Goal: Task Accomplishment & Management: Manage account settings

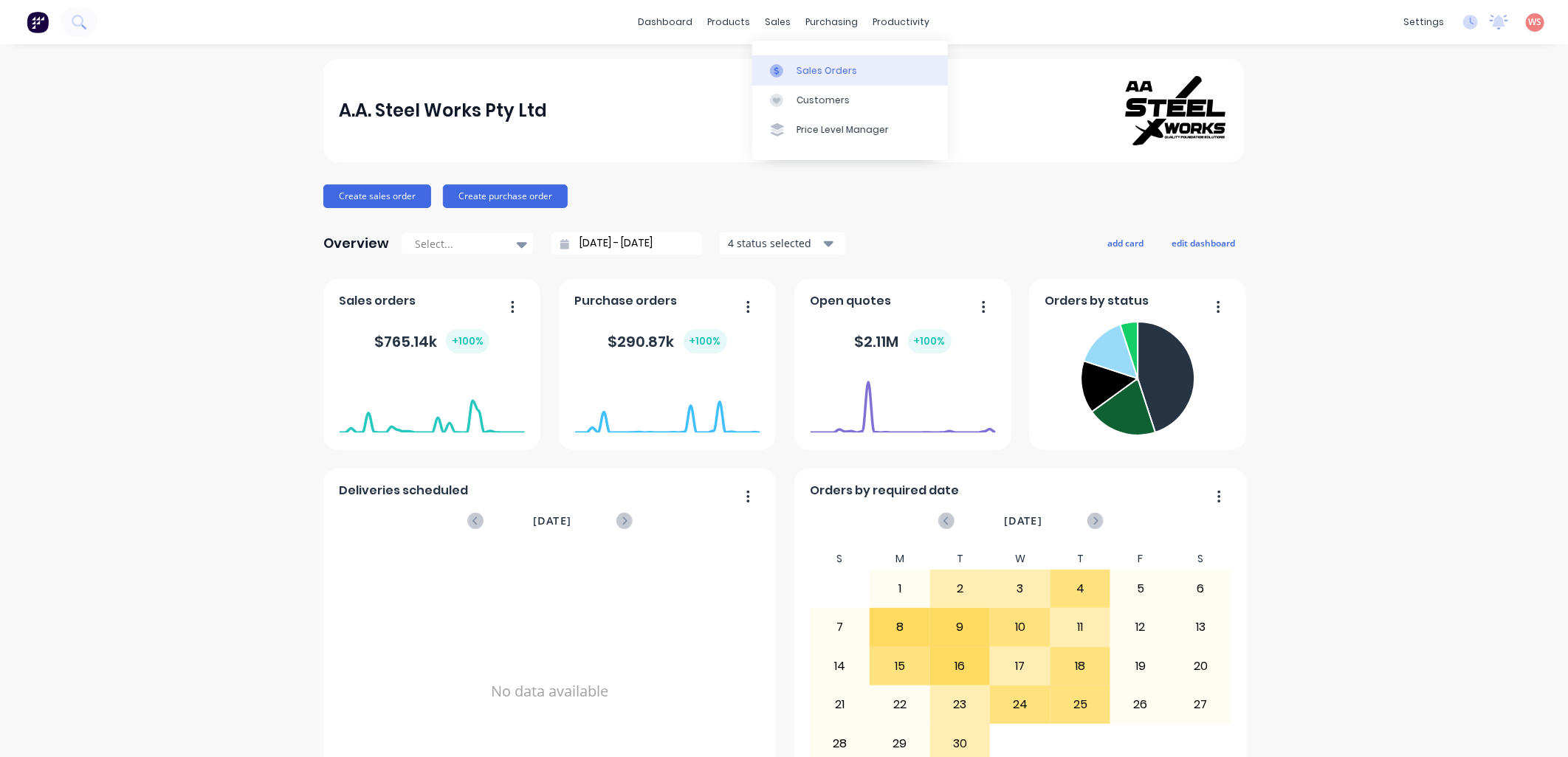
click at [818, 68] on div "Sales Orders" at bounding box center [827, 71] width 60 height 13
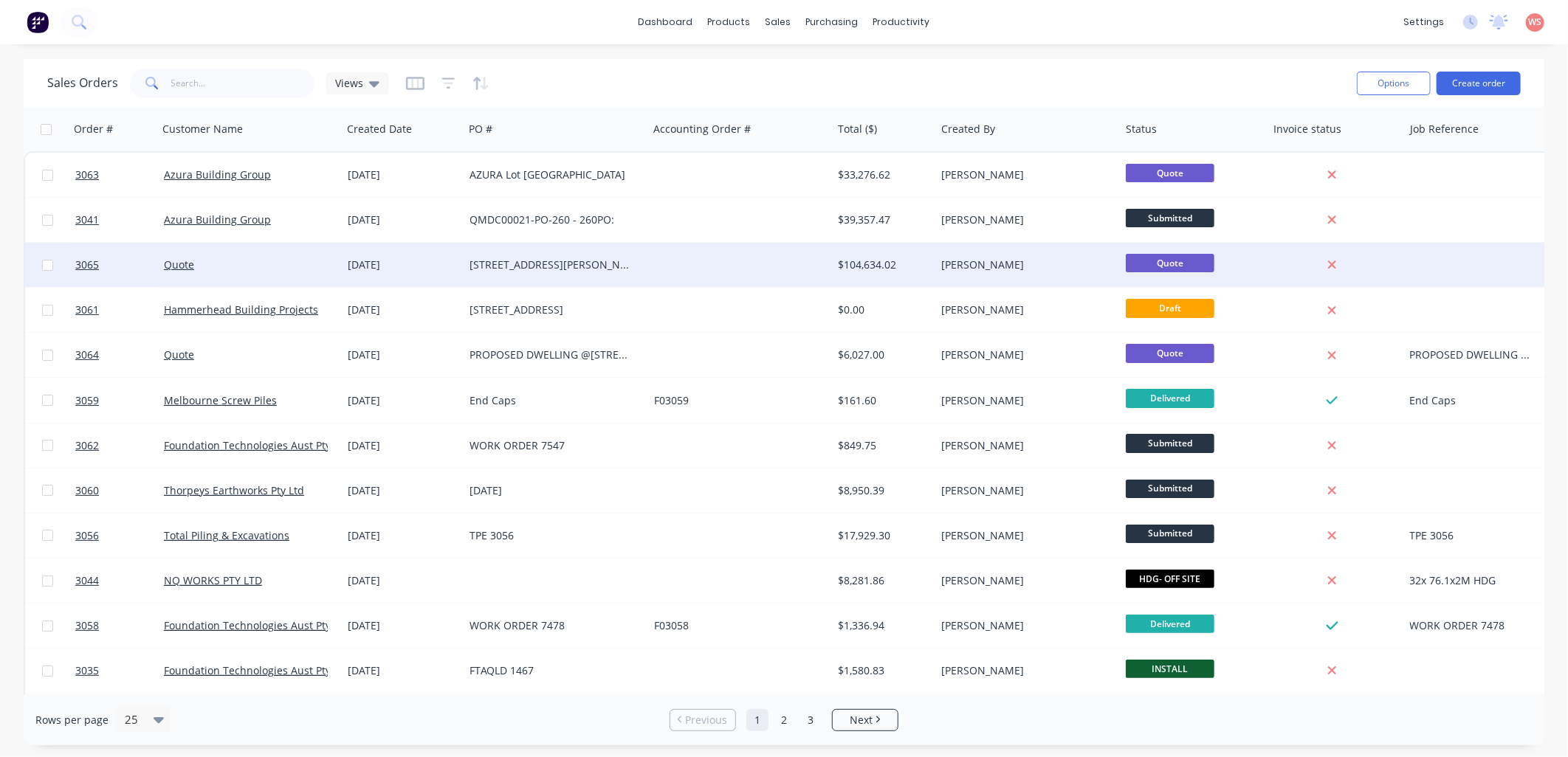
click at [499, 268] on div "[STREET_ADDRESS][PERSON_NAME]" at bounding box center [552, 265] width 164 height 15
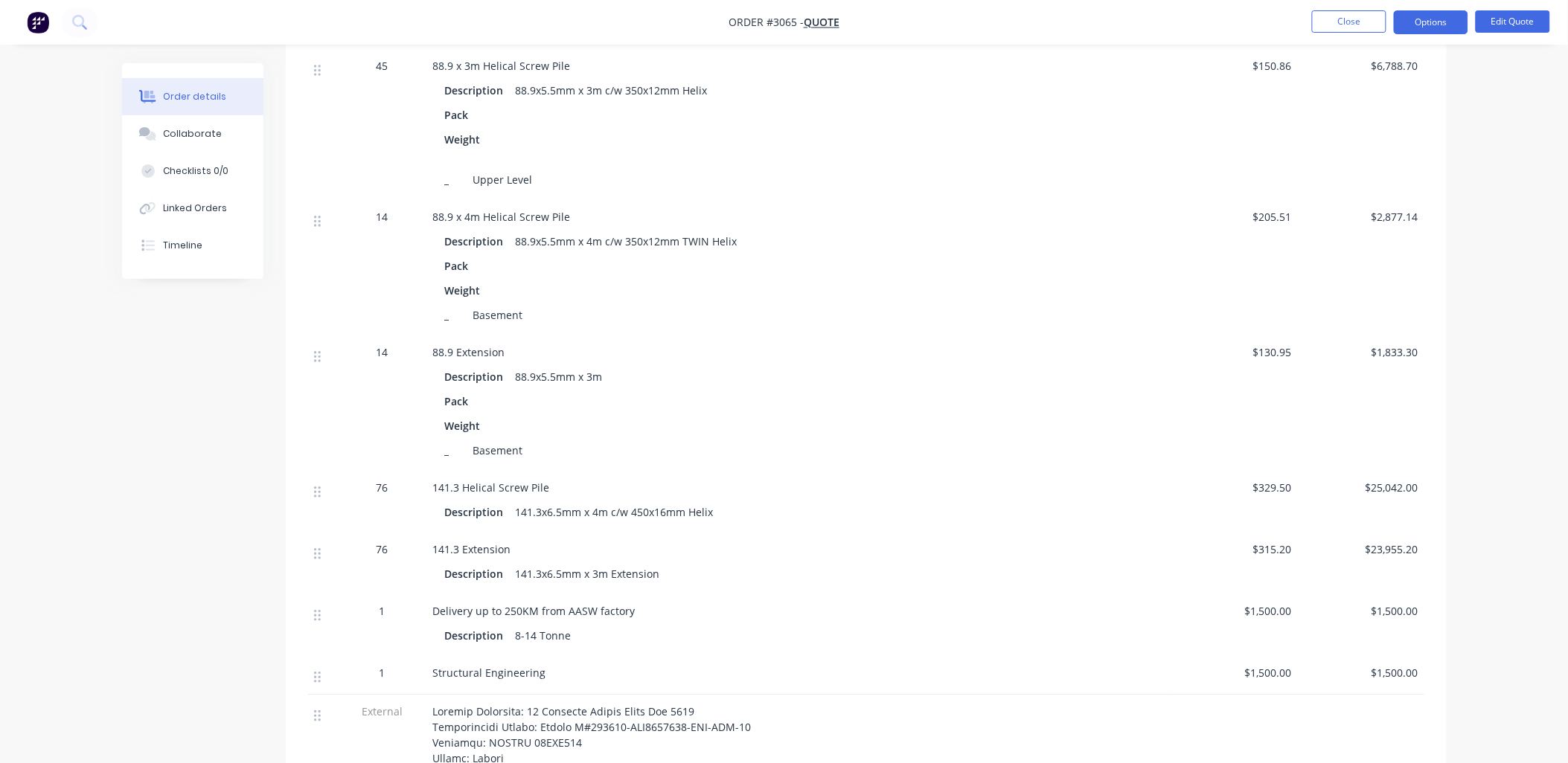
scroll to position [661, 0]
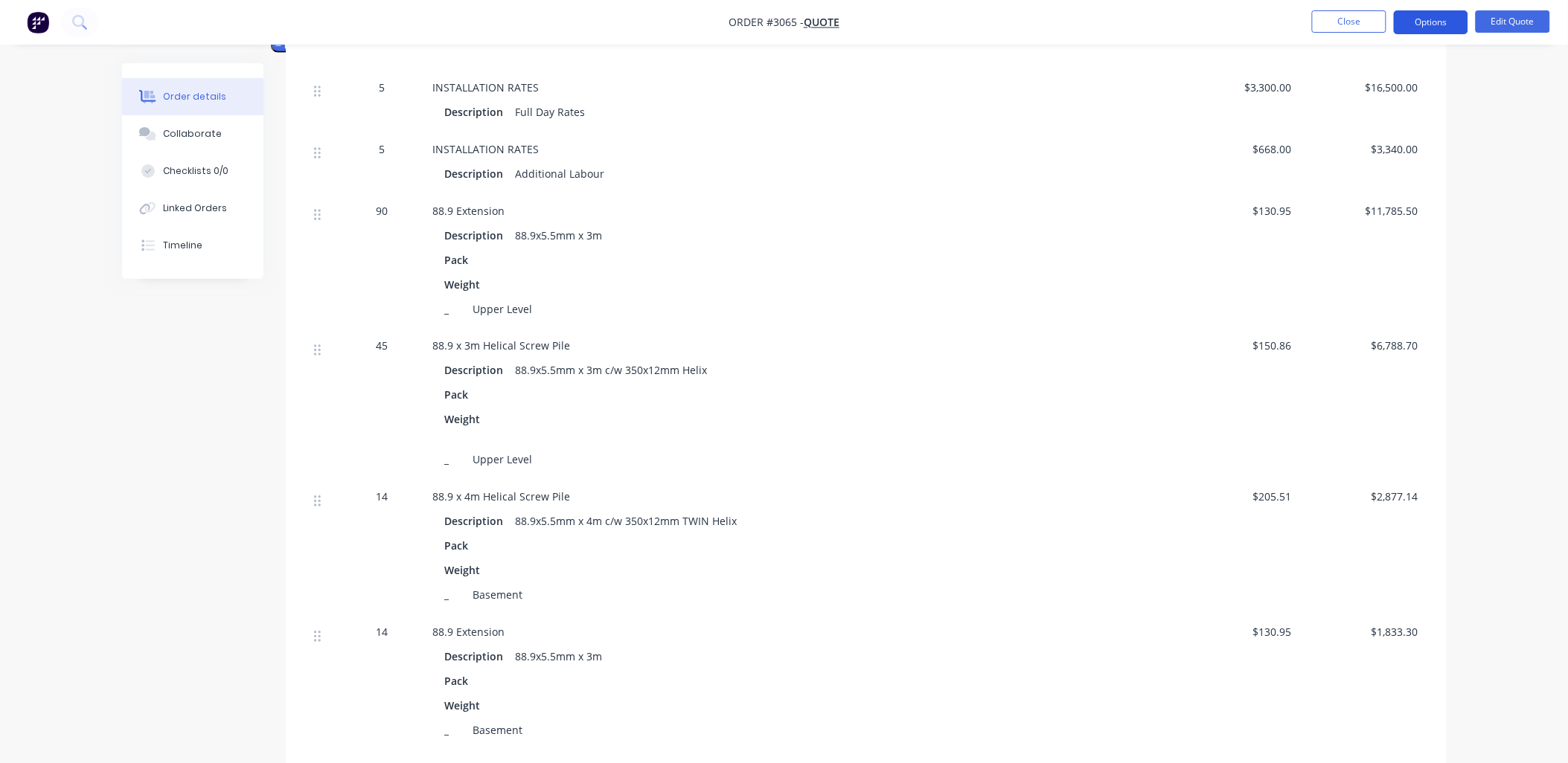
click at [1448, 21] on button "Options" at bounding box center [1431, 22] width 74 height 24
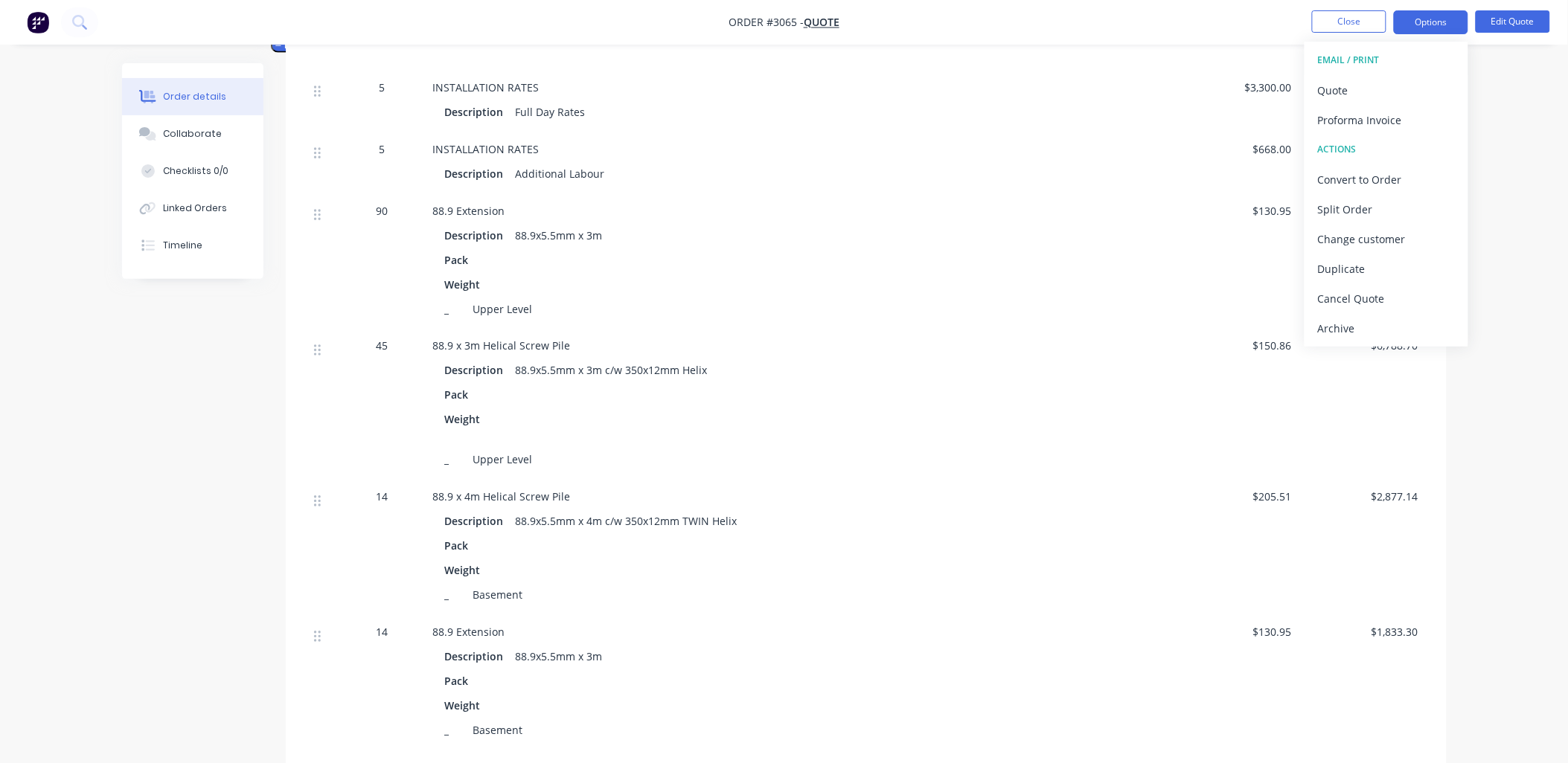
click at [1361, 61] on div "EMAIL / PRINT" at bounding box center [1387, 60] width 137 height 19
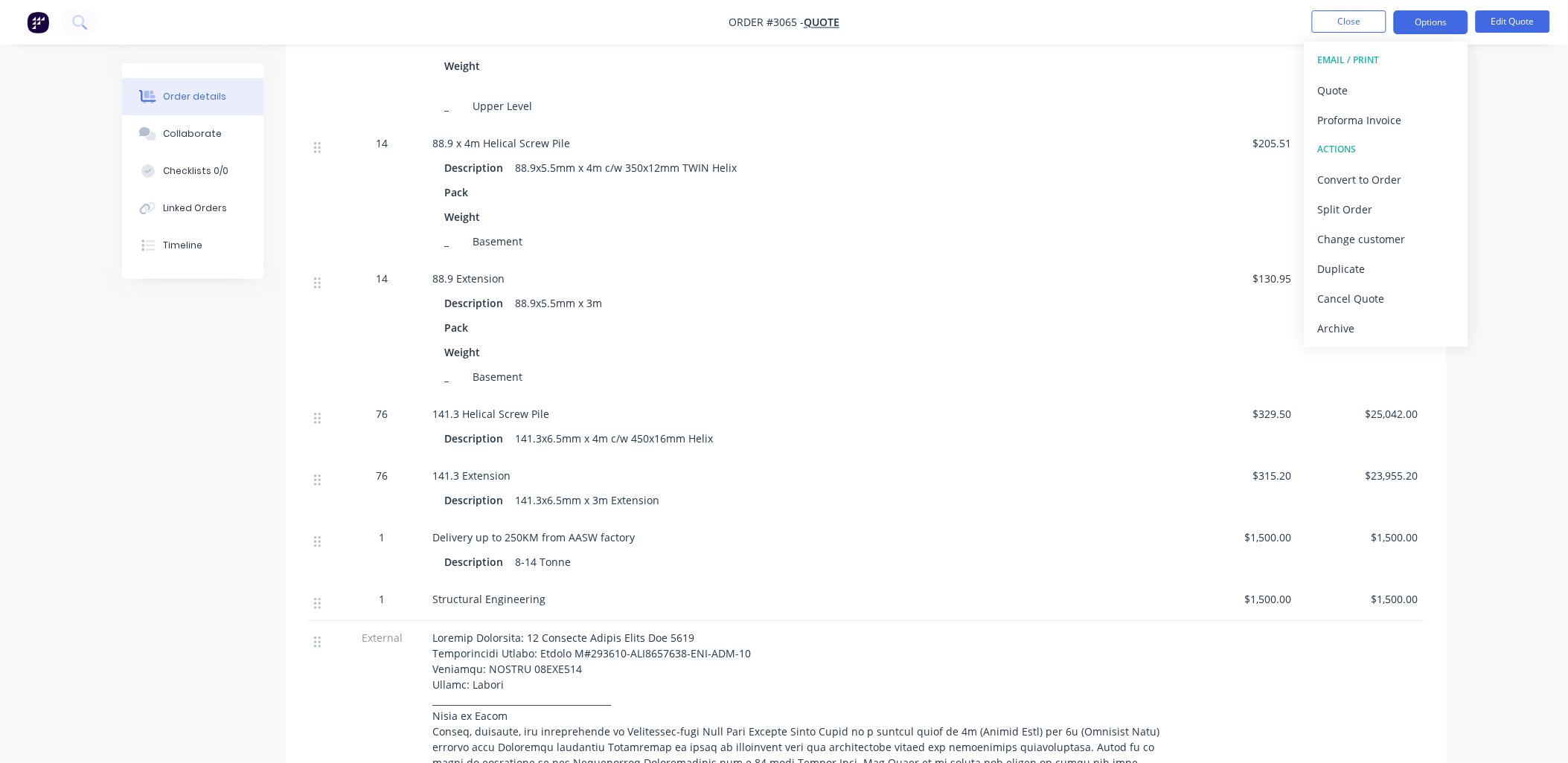
scroll to position [552, 0]
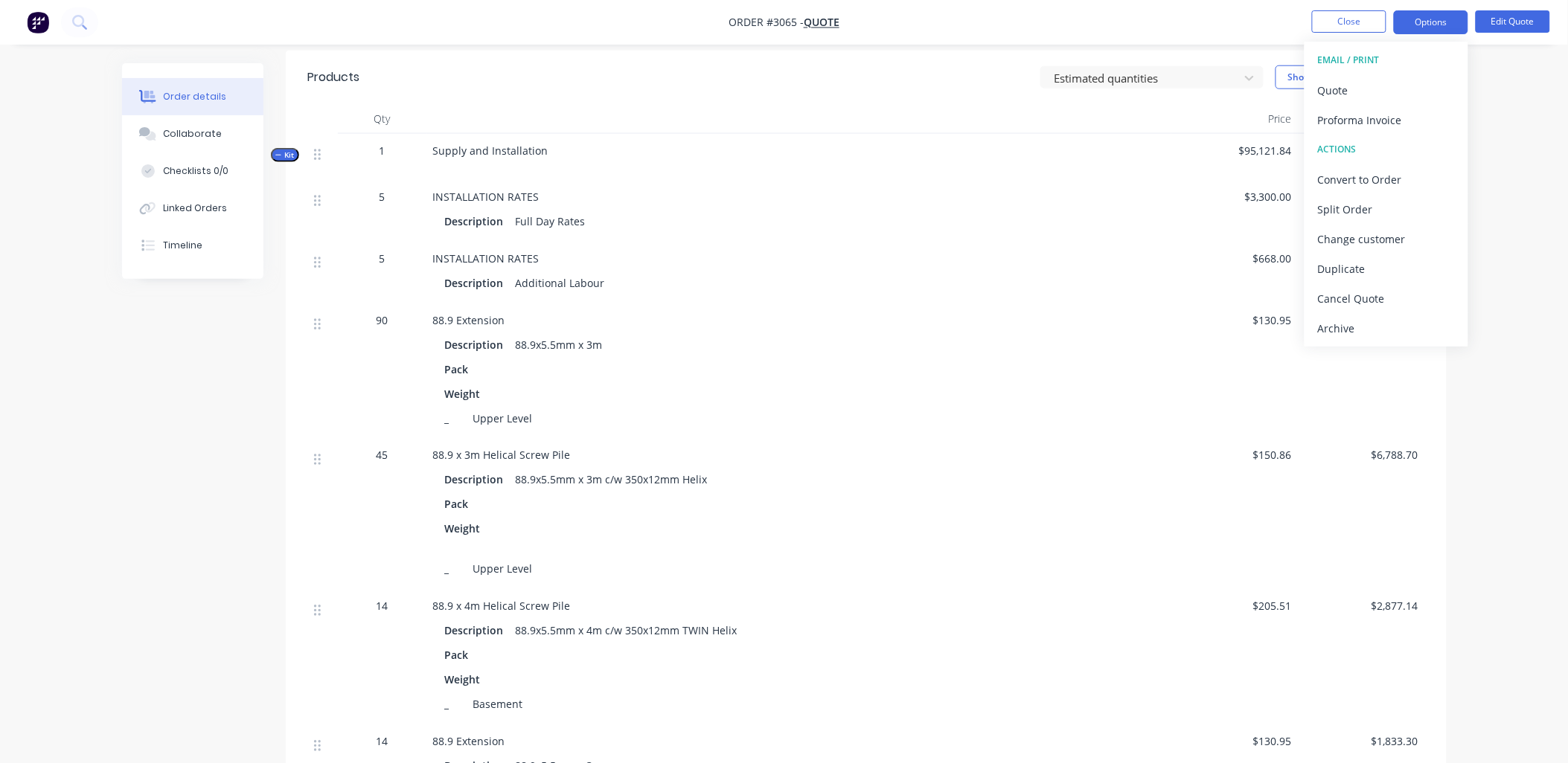
click at [1128, 396] on div "Weight" at bounding box center [799, 394] width 708 height 22
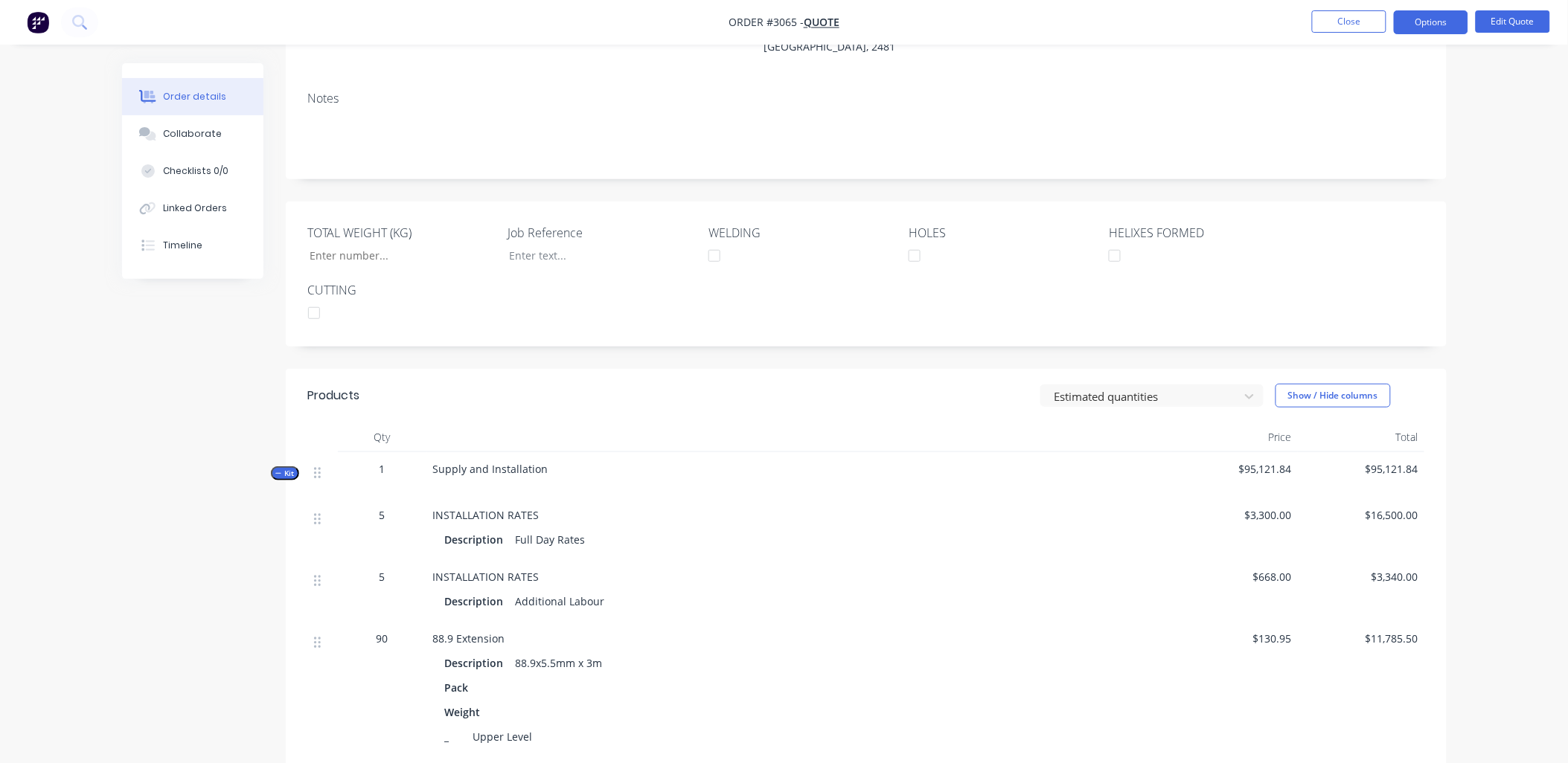
scroll to position [330, 0]
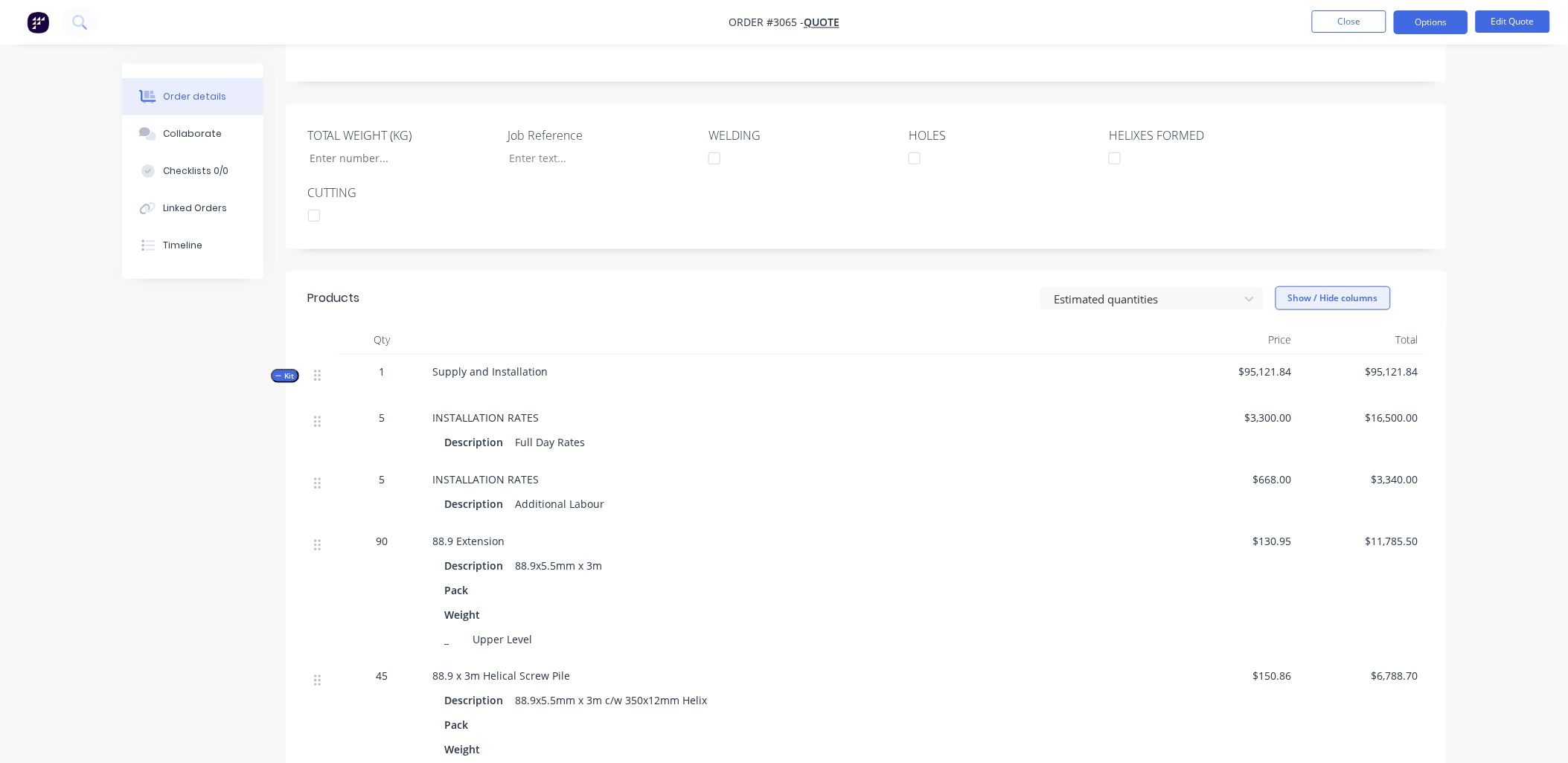
click at [1343, 286] on button "Show / Hide columns" at bounding box center [1333, 298] width 116 height 24
click at [1299, 327] on label "Cost" at bounding box center [1294, 327] width 26 height 12
click at [1282, 321] on input "Cost" at bounding box center [1282, 321] width 0 height 0
click at [906, 503] on div "Description Additional Labour" at bounding box center [762, 504] width 634 height 22
click at [1454, 26] on button "Options" at bounding box center [1431, 22] width 74 height 24
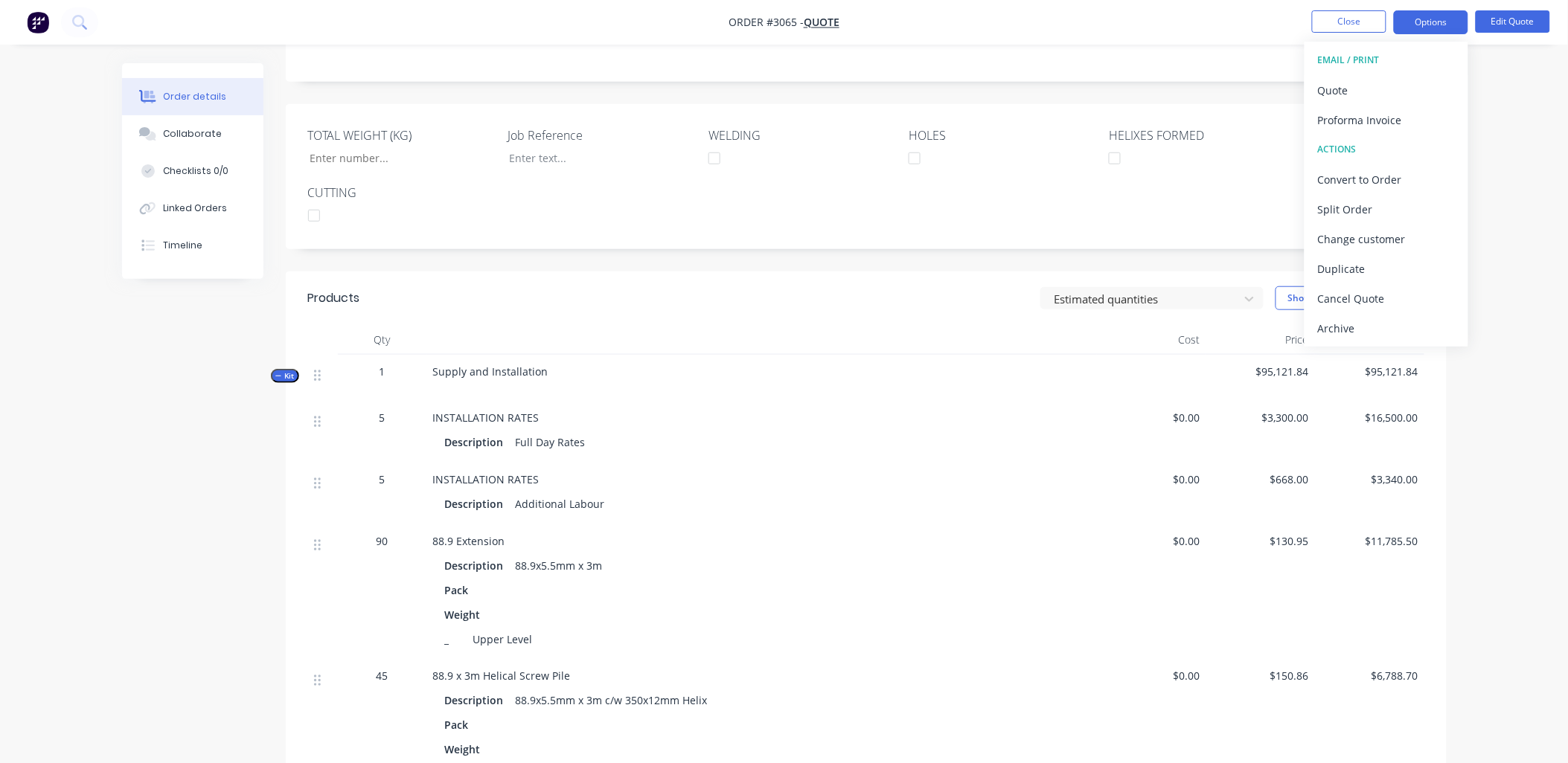
click at [1374, 54] on div "EMAIL / PRINT" at bounding box center [1387, 60] width 137 height 19
click at [1348, 123] on div "Proforma Invoice" at bounding box center [1387, 120] width 137 height 22
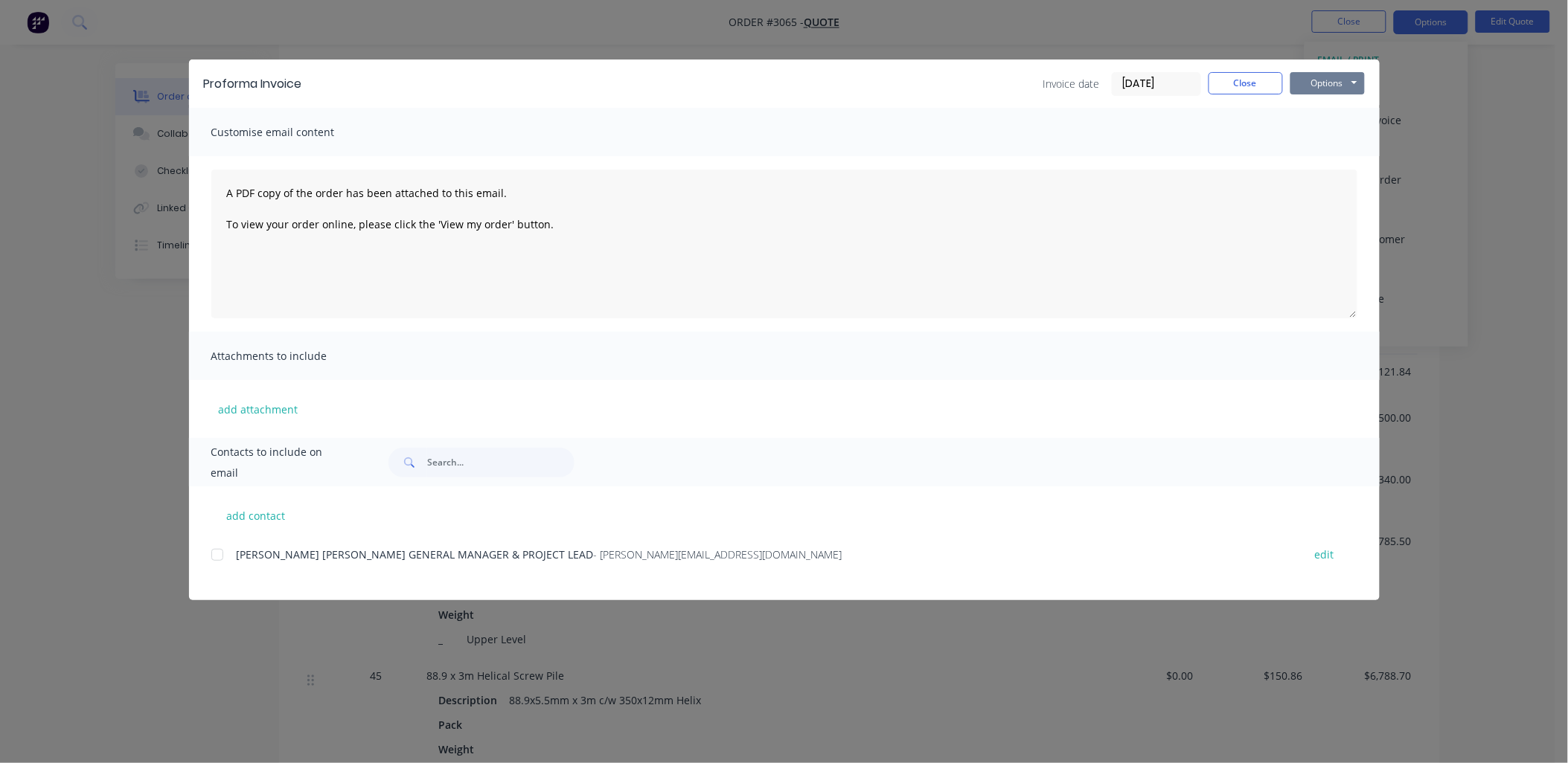
click at [1311, 81] on button "Options" at bounding box center [1327, 83] width 74 height 22
click at [1318, 105] on button "Preview" at bounding box center [1337, 110] width 95 height 25
click at [1504, 102] on div "Proforma Invoice Invoice date [DATE] Close Options Preview Print Email Customis…" at bounding box center [784, 381] width 1568 height 763
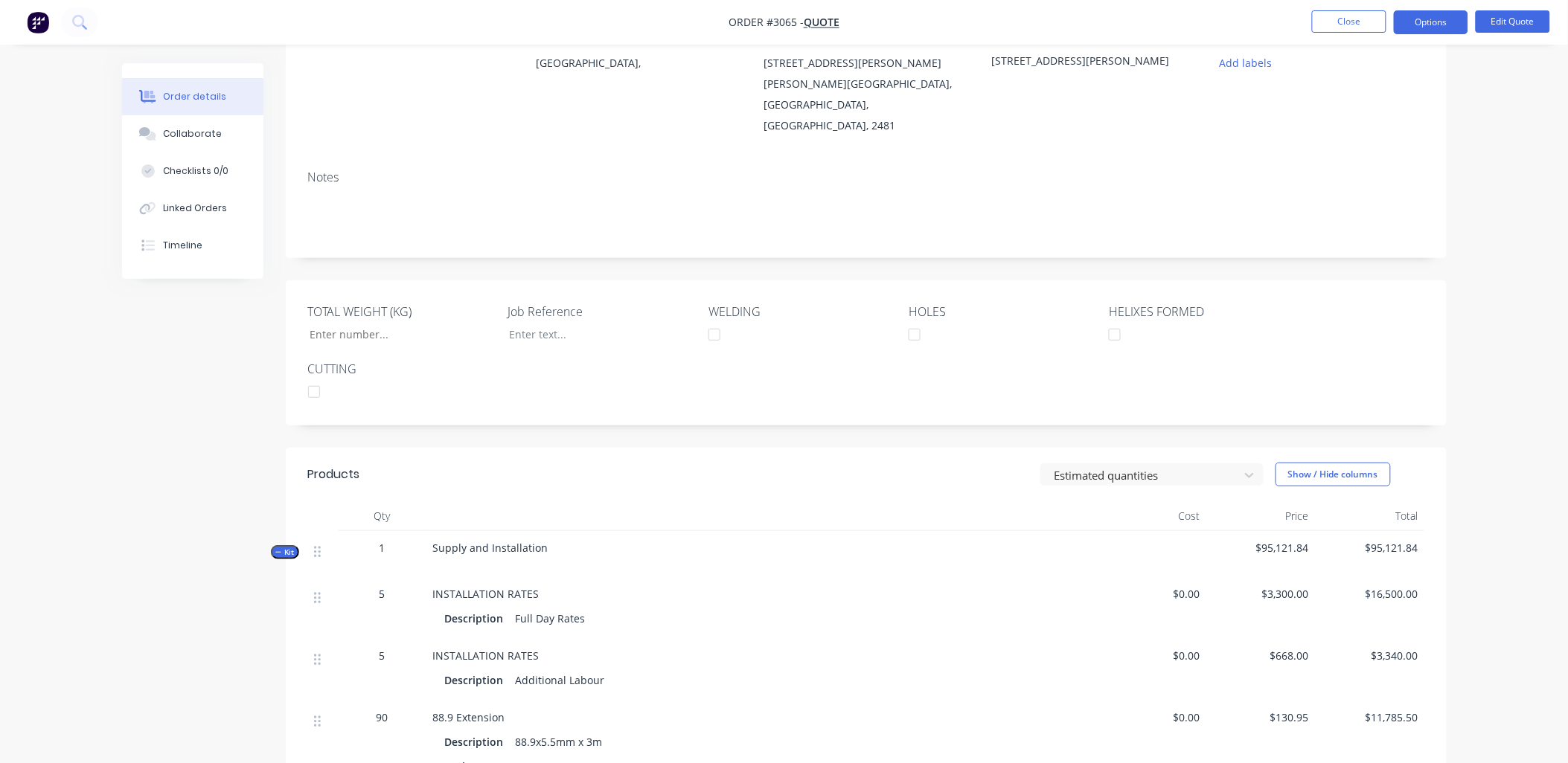
scroll to position [0, 0]
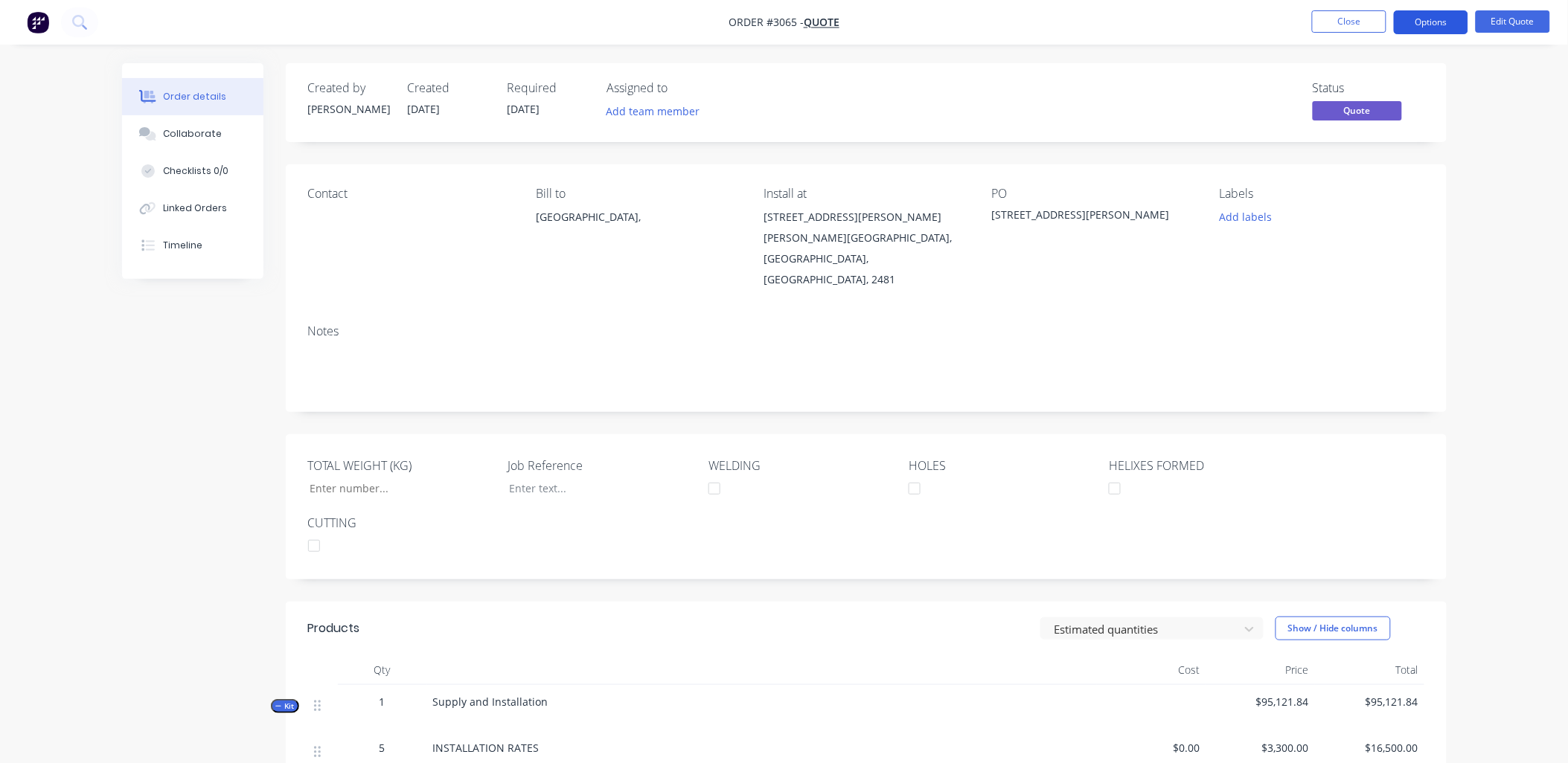
click at [1423, 15] on button "Options" at bounding box center [1431, 22] width 74 height 24
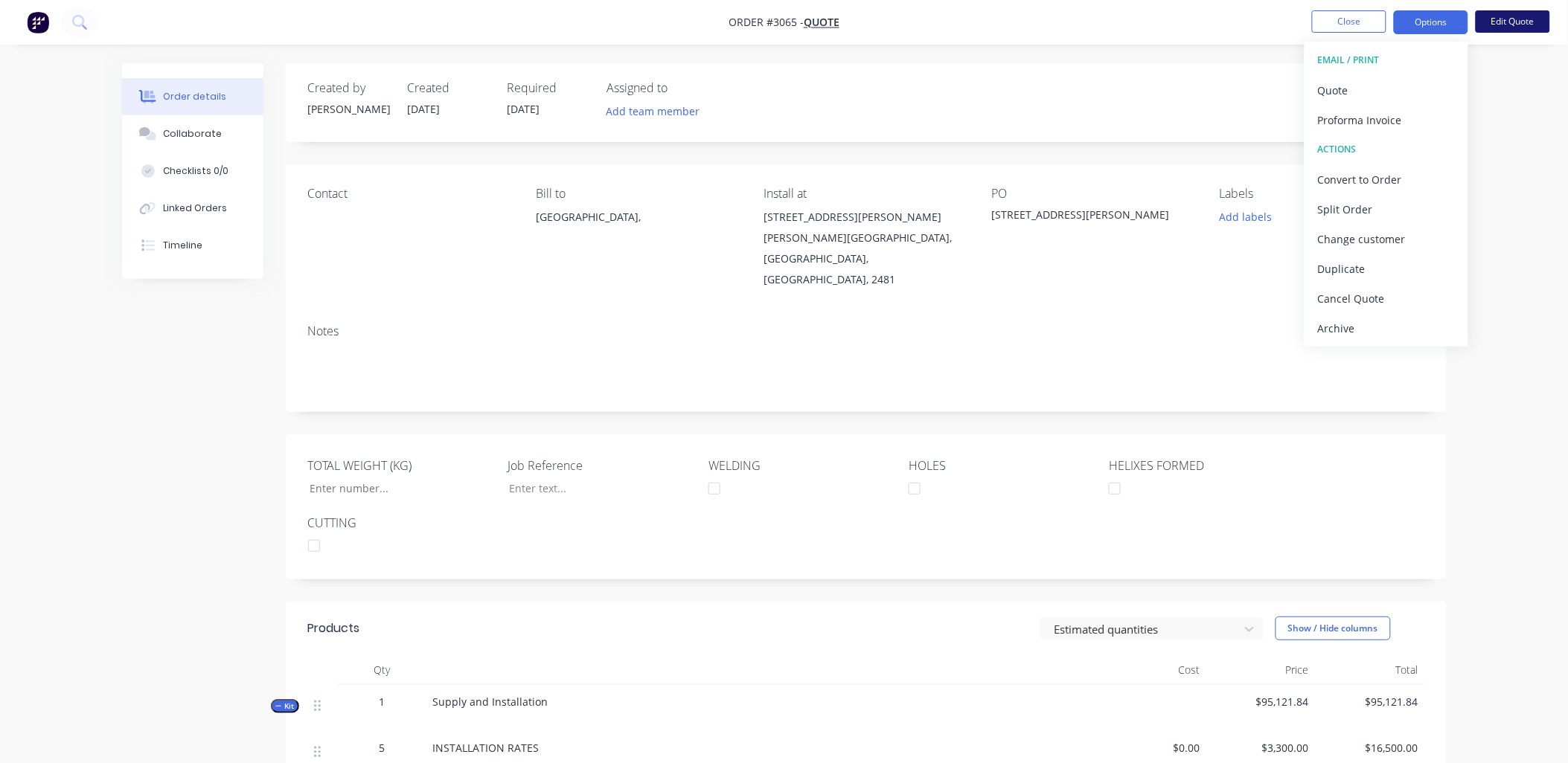
click at [1511, 27] on button "Edit Quote" at bounding box center [1512, 22] width 74 height 22
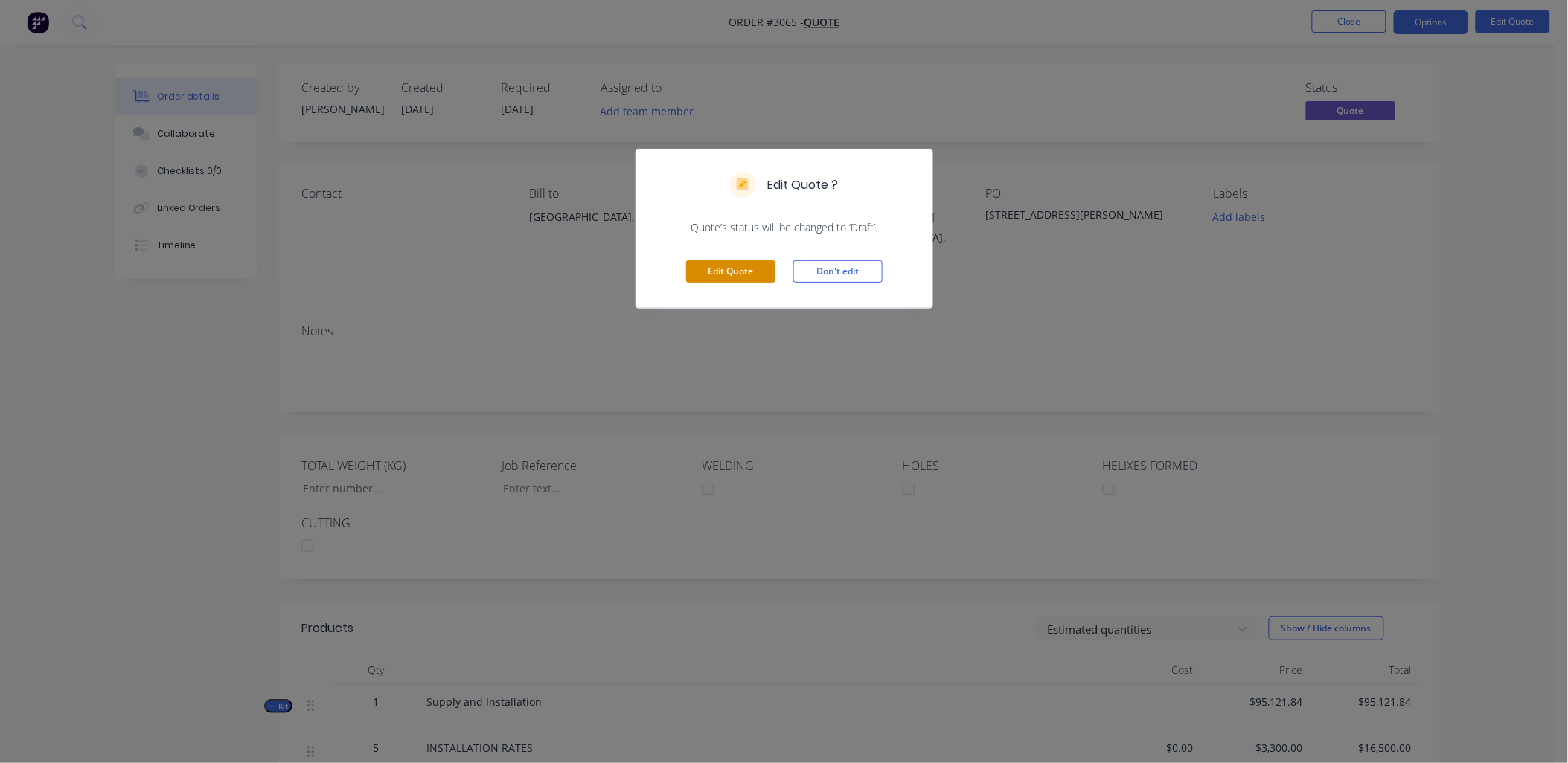
click at [712, 276] on button "Edit Quote" at bounding box center [730, 271] width 89 height 22
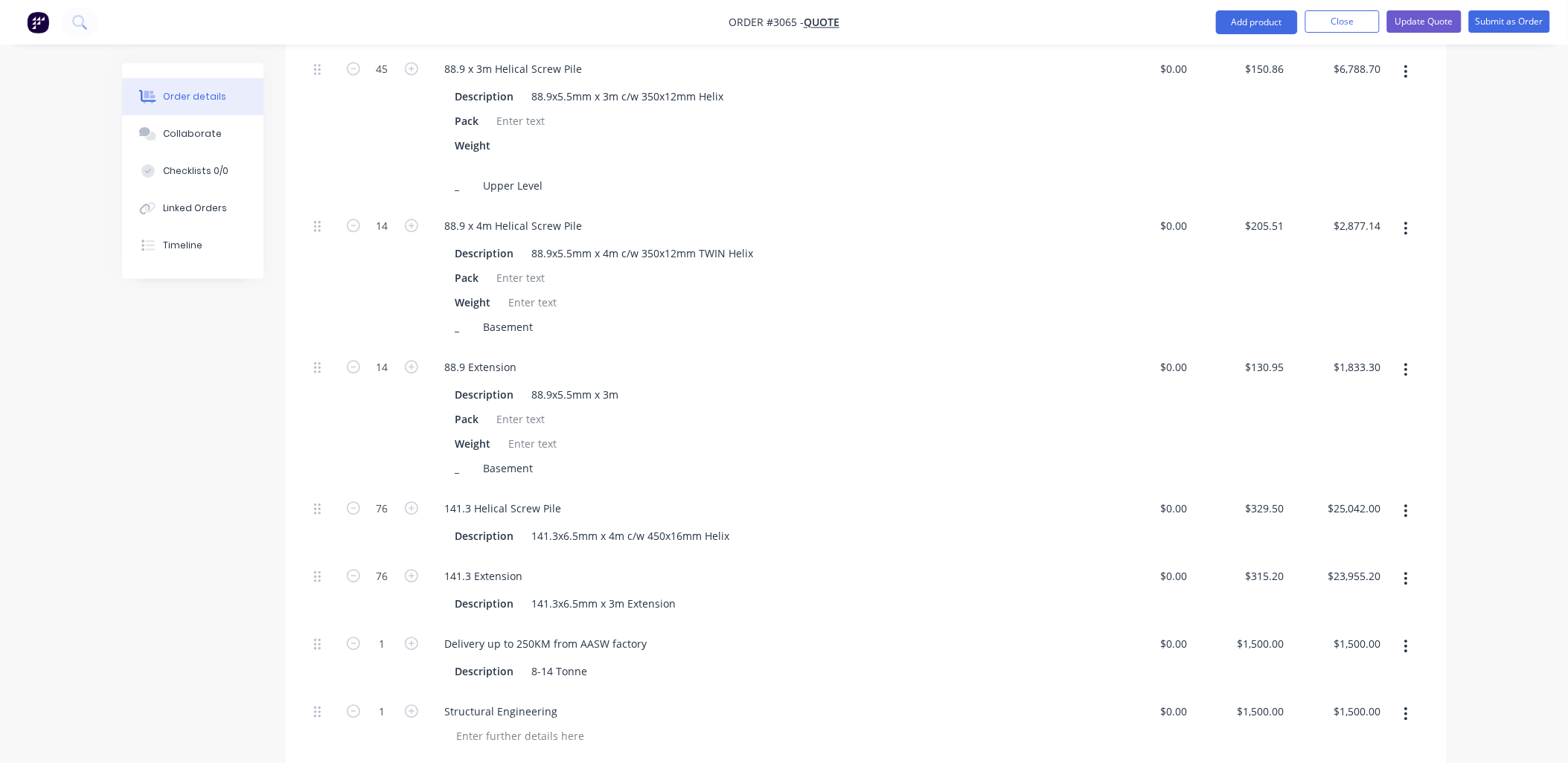
scroll to position [882, 0]
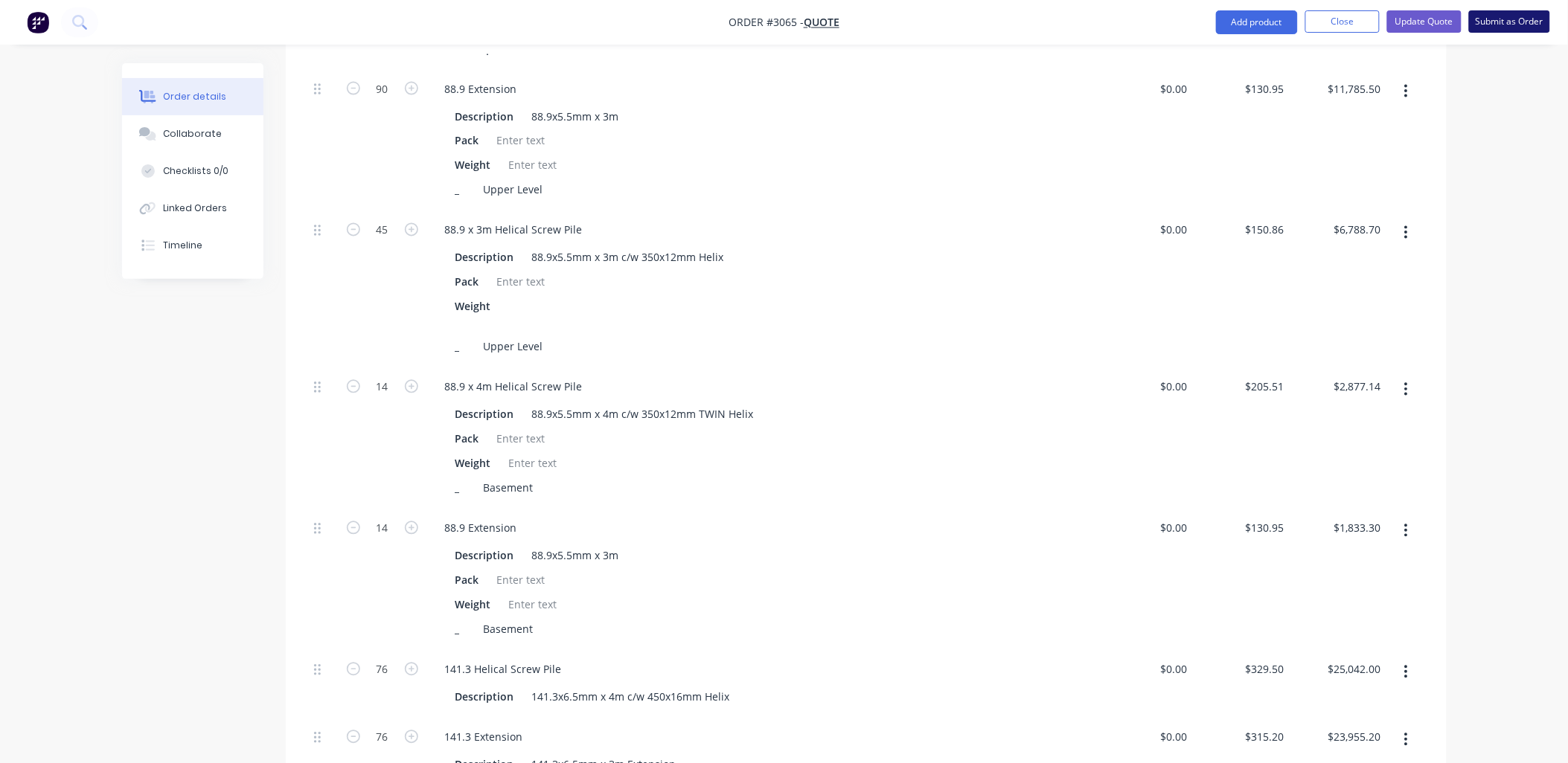
click at [1504, 21] on button "Submit as Order" at bounding box center [1509, 22] width 81 height 22
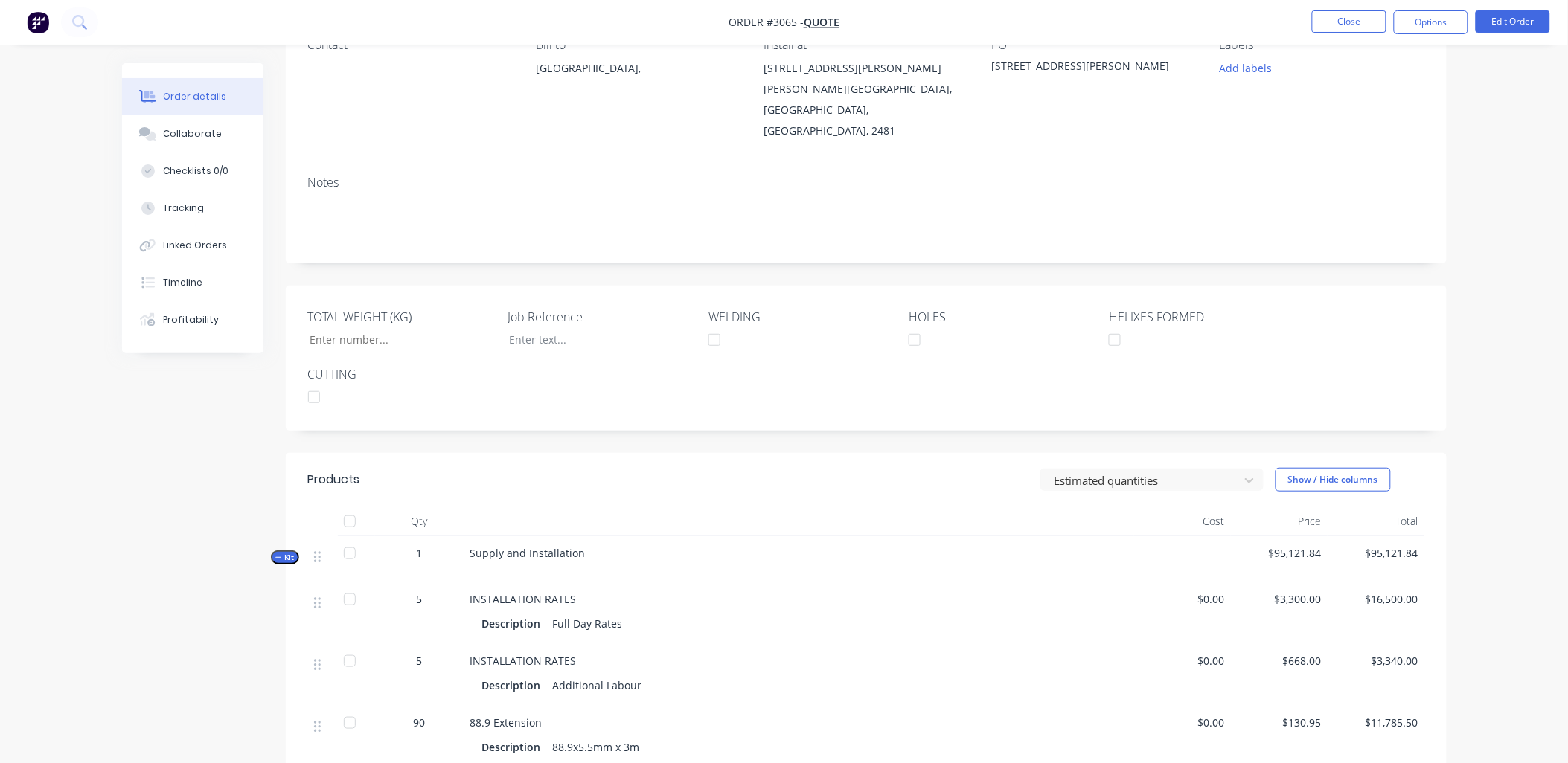
scroll to position [0, 0]
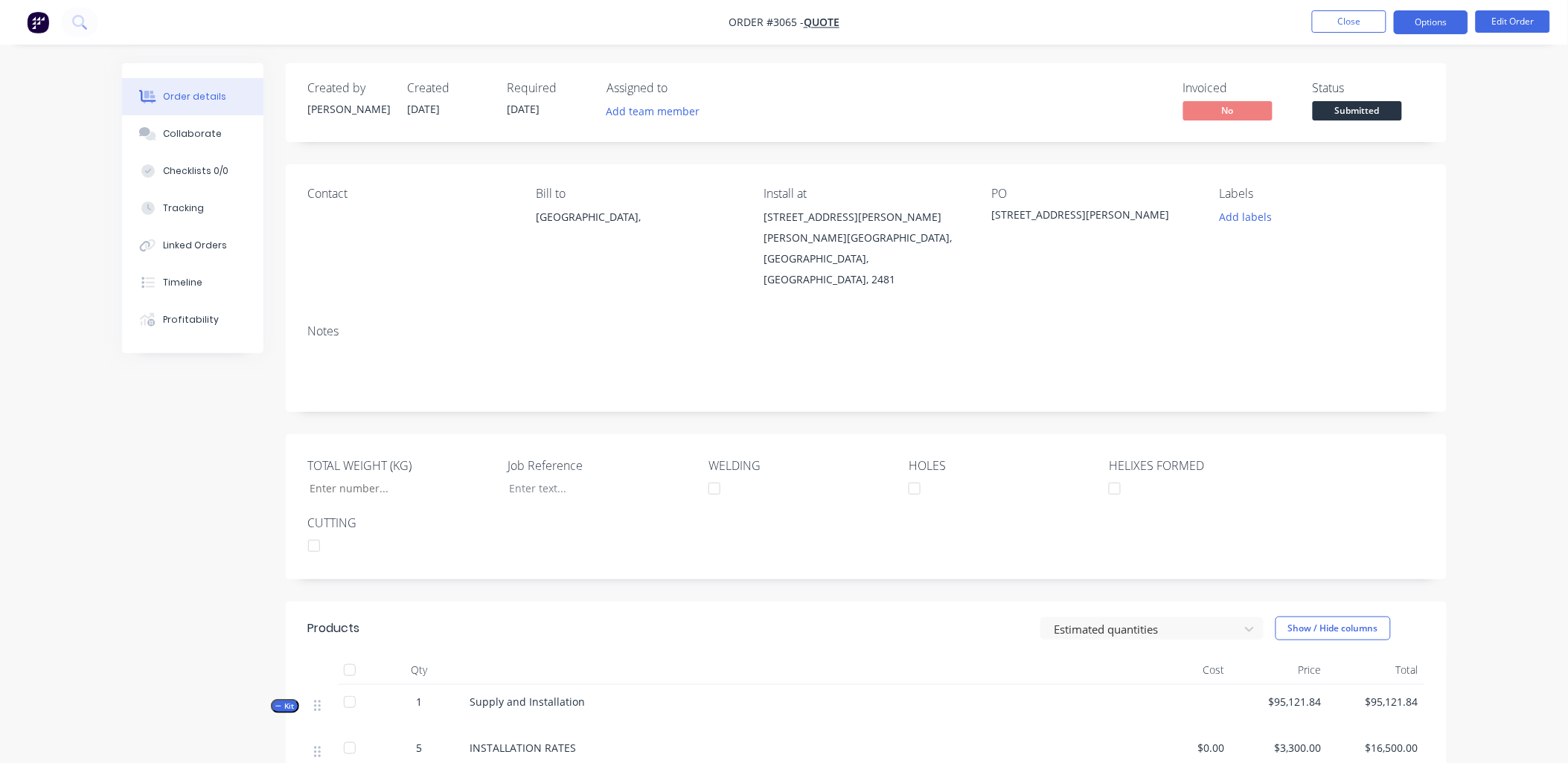
click at [1445, 24] on button "Options" at bounding box center [1431, 22] width 74 height 24
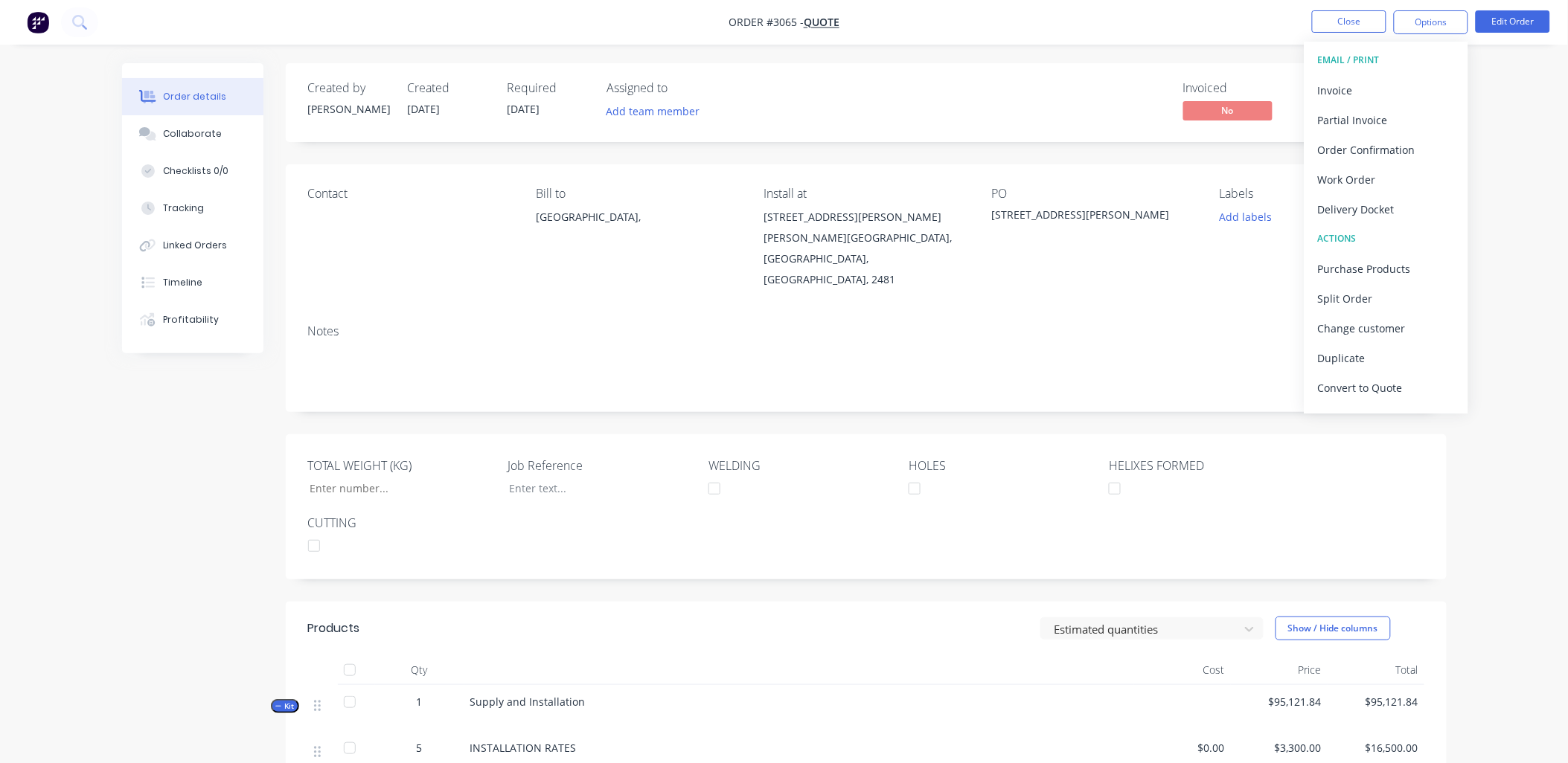
click at [1364, 58] on div "EMAIL / PRINT" at bounding box center [1387, 60] width 137 height 19
click at [1371, 174] on div "Work Order" at bounding box center [1387, 180] width 137 height 22
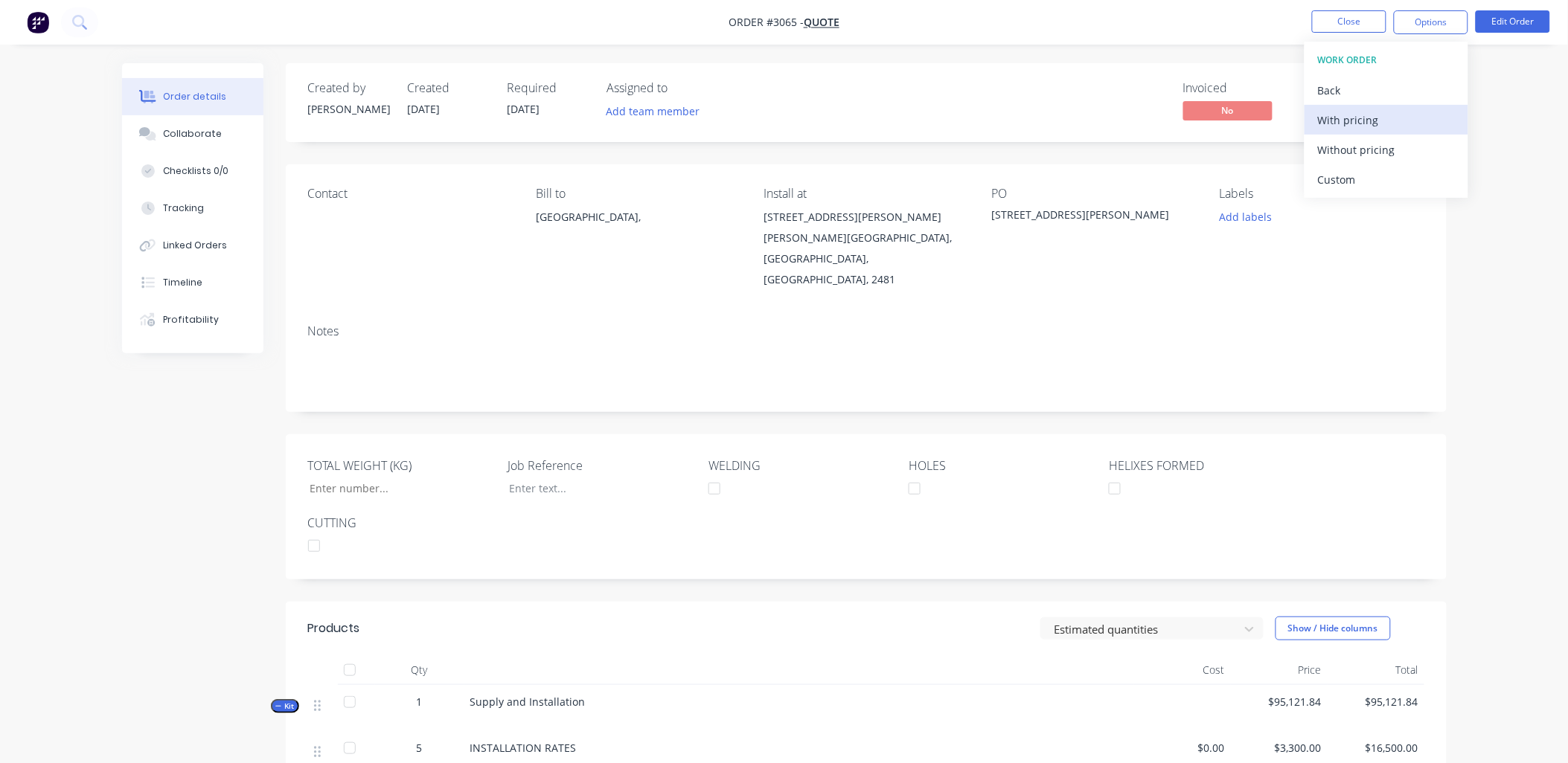
click at [1382, 116] on div "With pricing" at bounding box center [1387, 120] width 137 height 22
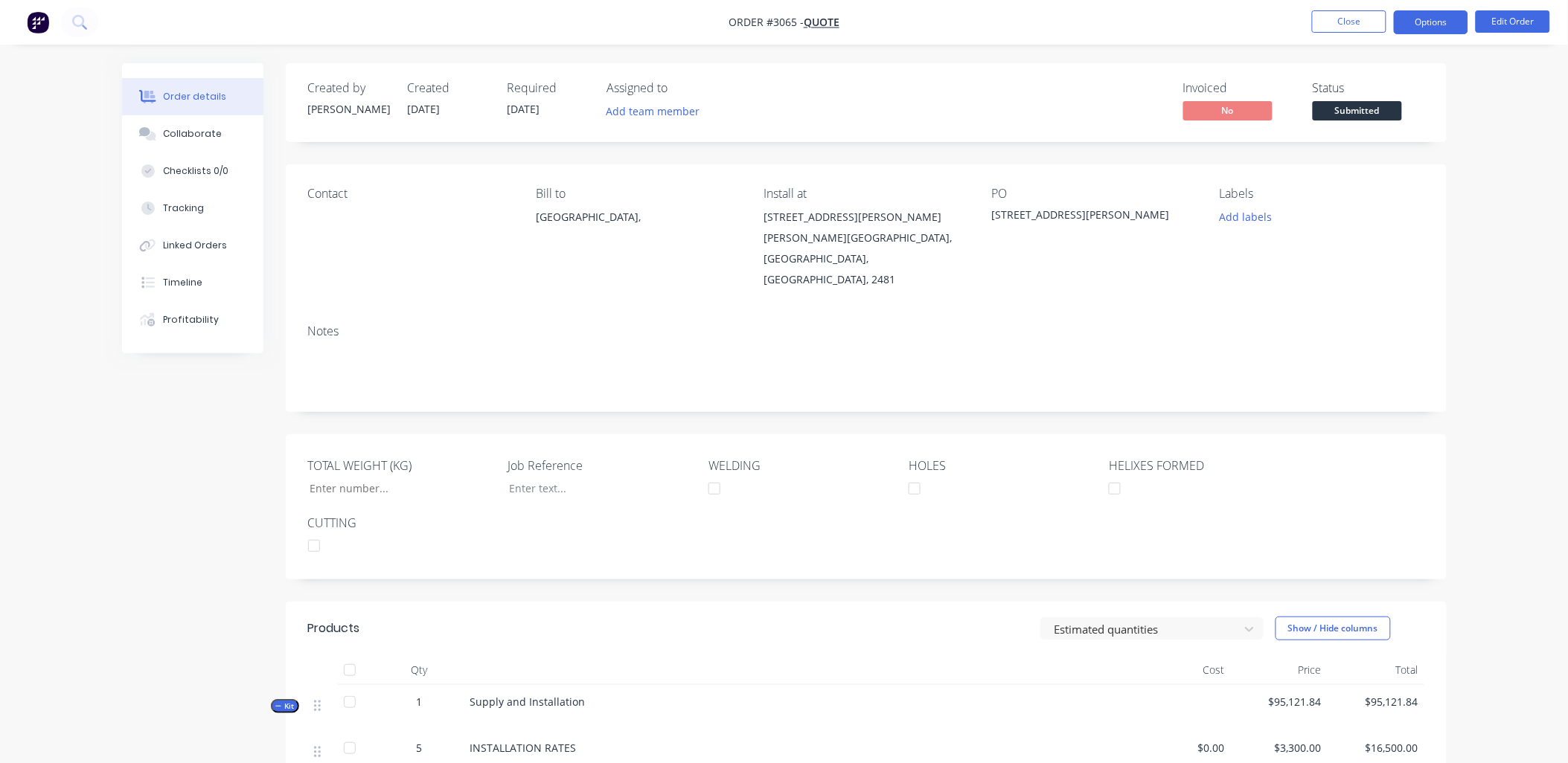
click at [1424, 27] on button "Options" at bounding box center [1431, 22] width 74 height 24
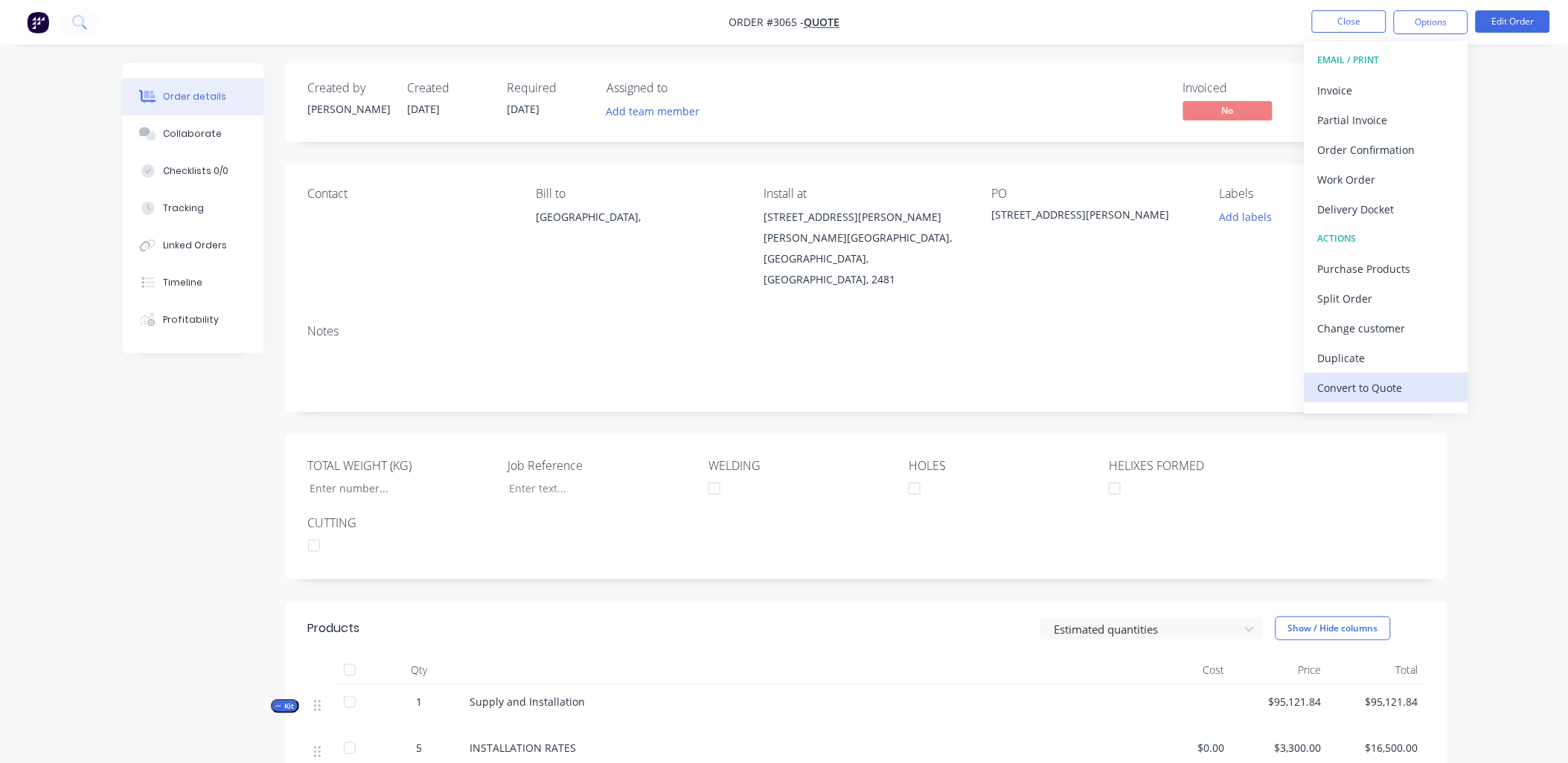
click at [1372, 379] on div "Convert to Quote" at bounding box center [1387, 388] width 137 height 22
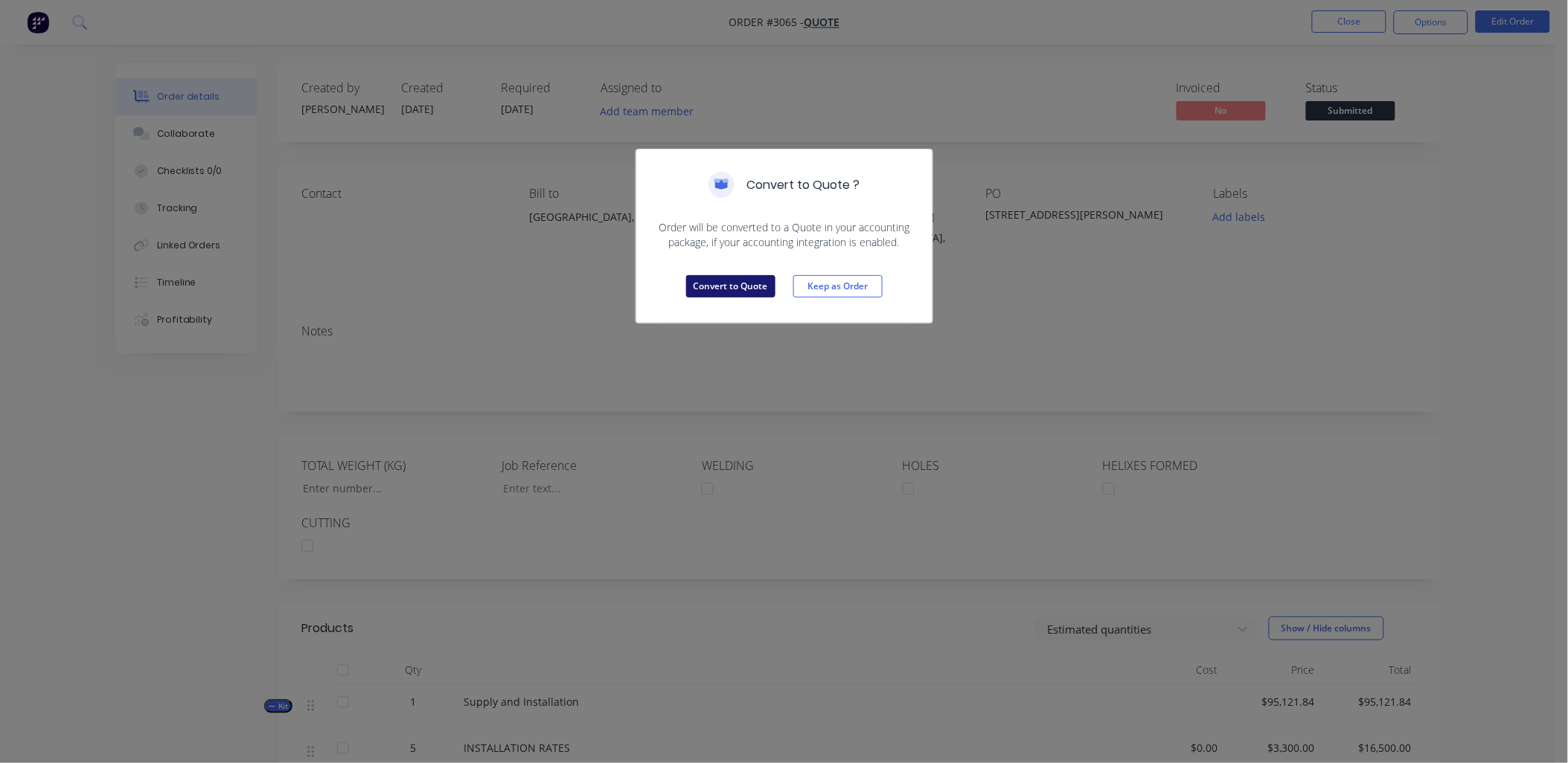
click at [702, 289] on button "Convert to Quote" at bounding box center [730, 286] width 89 height 22
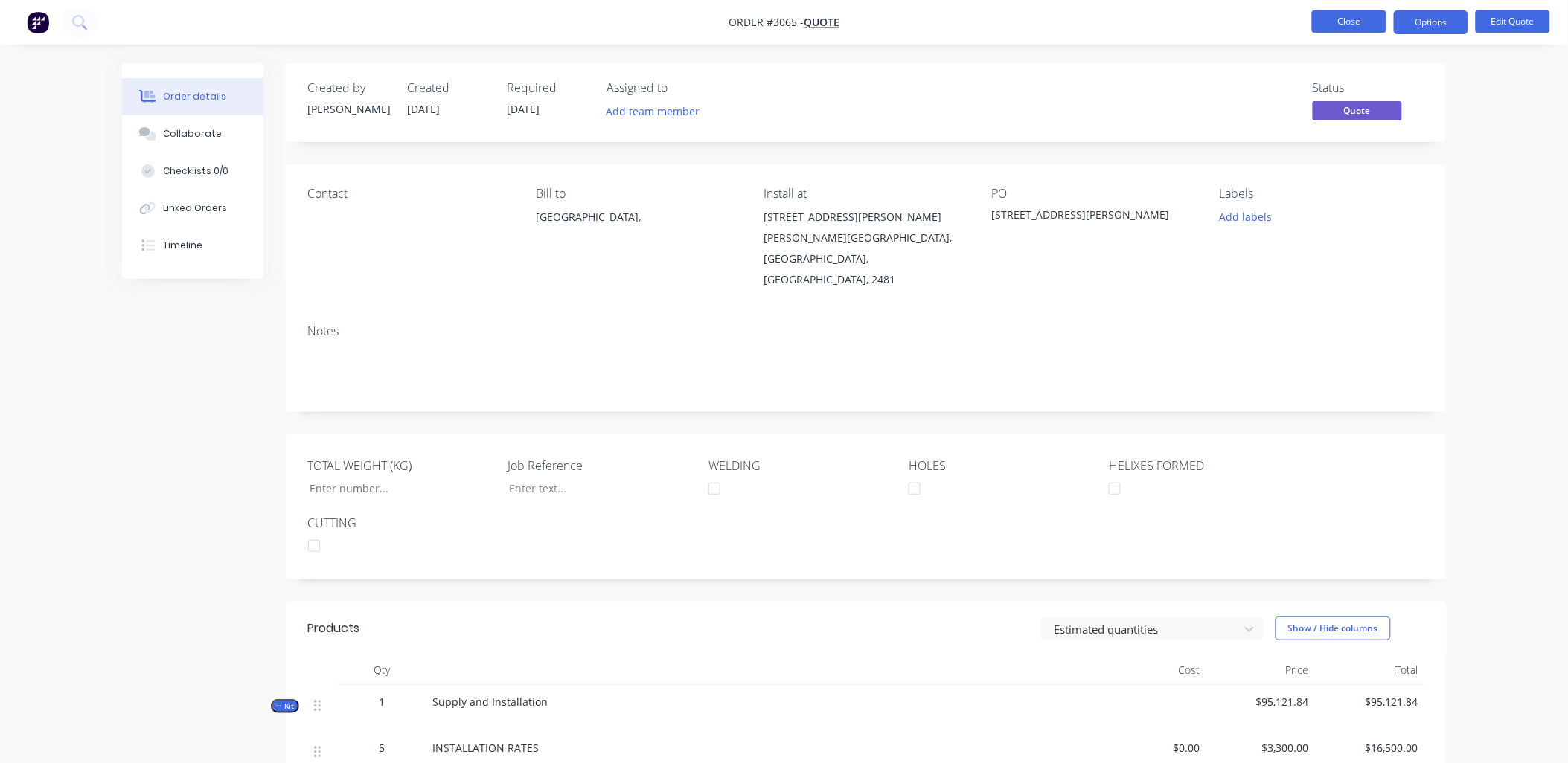
click at [1352, 13] on button "Close" at bounding box center [1348, 22] width 74 height 22
